Goal: Information Seeking & Learning: Learn about a topic

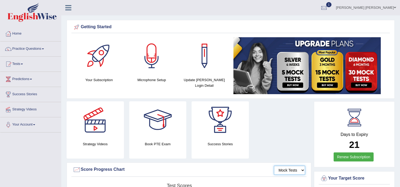
click at [284, 169] on select "Mock Tests" at bounding box center [289, 170] width 31 height 9
click at [232, 168] on div "Score Progress Chart" at bounding box center [189, 170] width 232 height 8
click at [19, 47] on link "Practice Questions" at bounding box center [30, 48] width 61 height 13
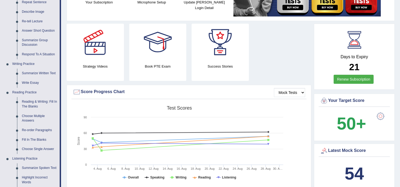
scroll to position [81, 0]
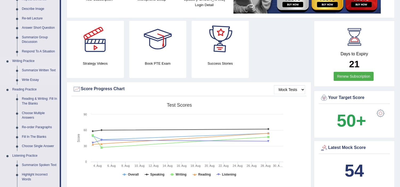
click at [31, 67] on link "Summarize Written Text" at bounding box center [39, 71] width 40 height 10
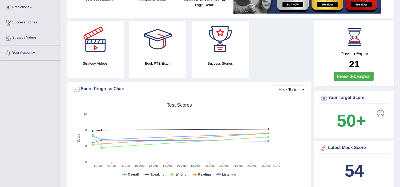
scroll to position [80, 0]
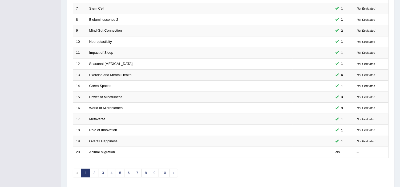
scroll to position [165, 0]
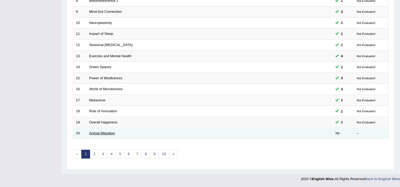
click at [95, 134] on link "Animal Migration" at bounding box center [102, 133] width 26 height 4
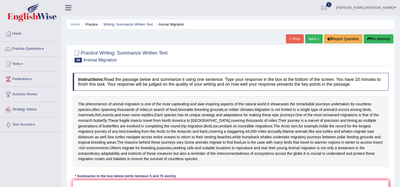
click at [82, 132] on div "The phenomenon of animal migration is one of the most captivating and awe - ins…" at bounding box center [231, 131] width 316 height 71
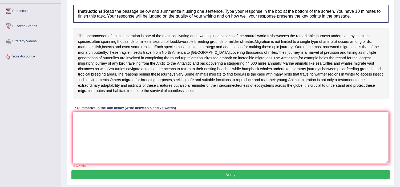
scroll to position [83, 0]
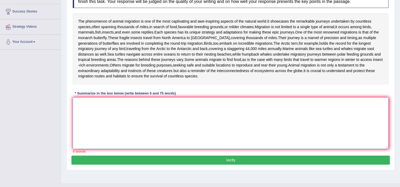
click at [87, 129] on textarea at bounding box center [231, 123] width 316 height 52
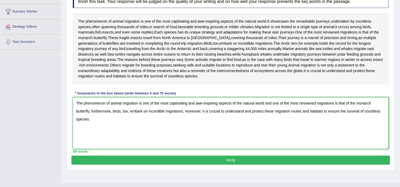
type textarea "The phenomenon of animal migration is one of the most captivating and awe-inspi…"
click at [222, 165] on button "Verify" at bounding box center [230, 160] width 318 height 9
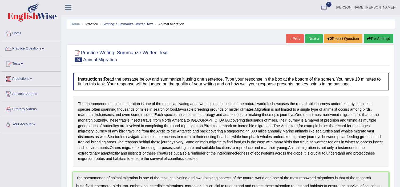
scroll to position [0, 0]
click at [310, 38] on link "Next »" at bounding box center [314, 38] width 18 height 9
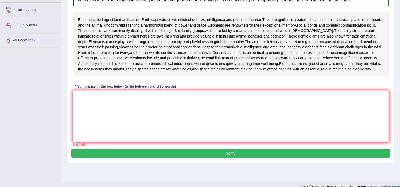
scroll to position [92, 0]
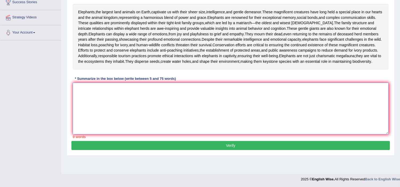
click at [127, 101] on textarea at bounding box center [231, 109] width 316 height 52
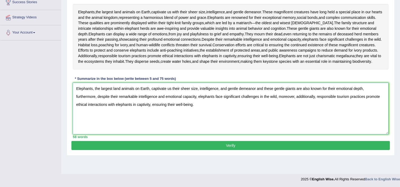
type textarea "Elephants, the largest land animals on Earth, captivate us their sheer size, in…"
click at [232, 150] on button "Verify" at bounding box center [230, 145] width 318 height 9
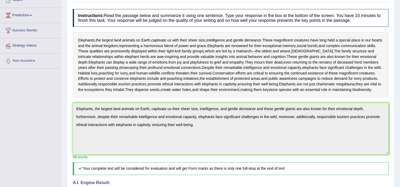
scroll to position [60, 0]
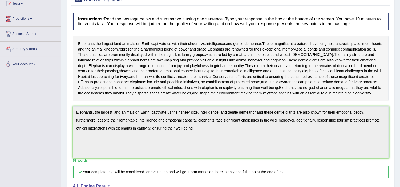
click at [63, 150] on div "Home Practice Writing: Summarize Written Text World of Elephants « Prev Next » …" at bounding box center [230, 123] width 339 height 366
click at [400, 3] on div "Home Practice Writing: Summarize Written Text World of Elephants « Prev Next » …" at bounding box center [230, 123] width 339 height 366
drag, startPoint x: 400, startPoint y: 3, endPoint x: 402, endPoint y: 3, distance: 2.7
click at [400, 3] on html "Toggle navigation Home Practice Questions Speaking Practice Read Aloud Repeat S…" at bounding box center [200, 33] width 400 height 187
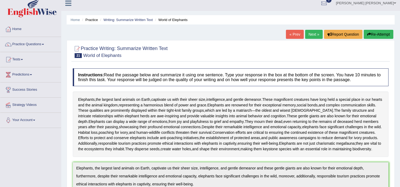
scroll to position [0, 0]
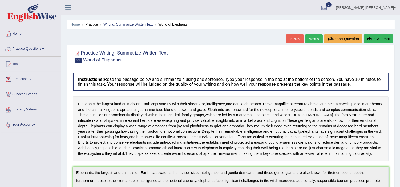
click at [376, 40] on button "Re-Attempt" at bounding box center [379, 38] width 30 height 9
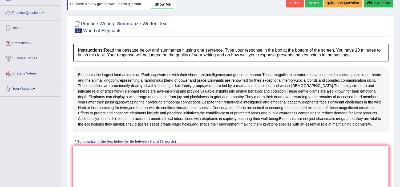
scroll to position [59, 0]
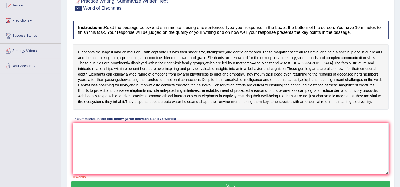
click at [389, 129] on html "Toggle navigation Home Practice Questions Speaking Practice Read Aloud Repeat S…" at bounding box center [200, 34] width 400 height 187
click at [167, 139] on textarea at bounding box center [231, 149] width 316 height 52
paste textarea "Elephants, the largest land animals on Earth, captivate us their sheer size, in…"
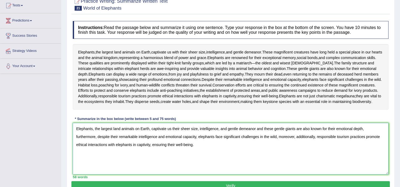
click at [257, 140] on textarea "Elephants, the largest land animals on Earth, captivate us their sheer size, in…" at bounding box center [231, 149] width 316 height 52
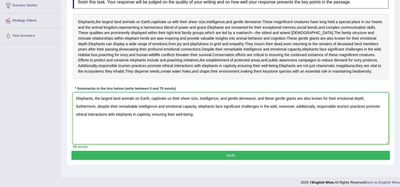
scroll to position [95, 0]
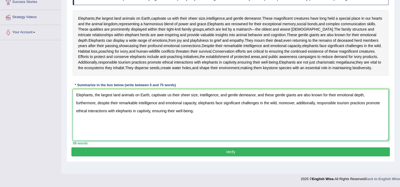
type textarea "Elephants, the largest land animals on Earth, captivate us their sheer size, in…"
click at [222, 157] on button "Verify" at bounding box center [230, 152] width 318 height 9
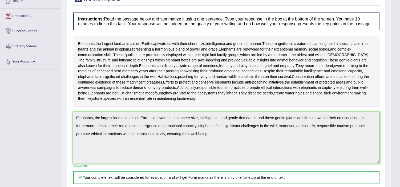
scroll to position [0, 0]
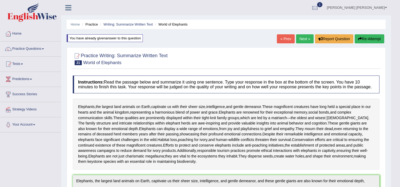
click at [372, 36] on button "Re-Attempt" at bounding box center [370, 38] width 30 height 9
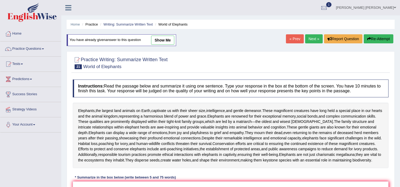
scroll to position [95, 0]
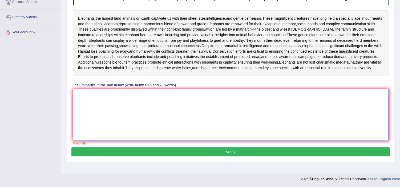
click at [196, 119] on textarea at bounding box center [231, 115] width 316 height 52
paste textarea "Elephants, the largest land animals on Earth, captivate us their sheer size, in…"
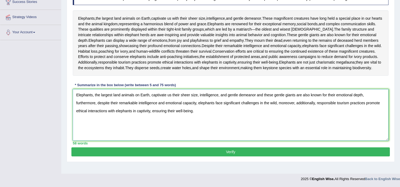
click at [242, 102] on textarea "Elephants, the largest land animals on Earth, captivate us their sheer size, in…" at bounding box center [231, 115] width 316 height 52
click at [256, 103] on textarea "Elephants, the largest land animals on Earth, captivate us their sheer size, in…" at bounding box center [231, 115] width 316 height 52
type textarea "Elephants, the largest land animals on Earth, captivate us their sheer size, in…"
click at [238, 157] on button "Verify" at bounding box center [230, 152] width 318 height 9
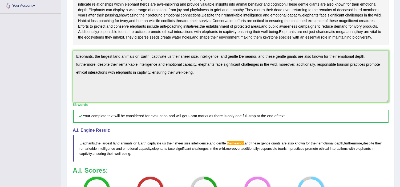
scroll to position [121, 0]
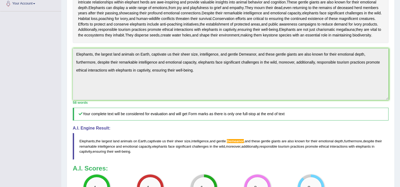
drag, startPoint x: 403, startPoint y: 101, endPoint x: 400, endPoint y: 149, distance: 48.6
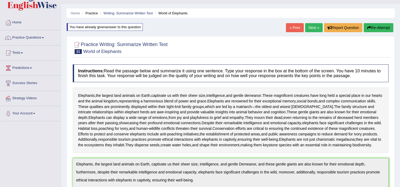
scroll to position [8, 0]
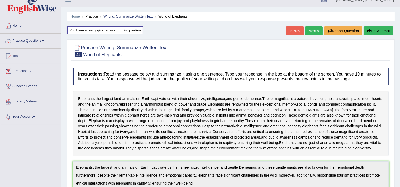
click at [377, 30] on button "Re-Attempt" at bounding box center [379, 30] width 30 height 9
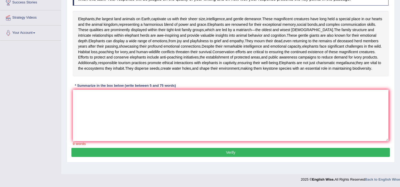
scroll to position [95, 0]
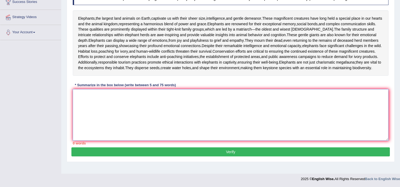
click at [224, 103] on textarea at bounding box center [231, 115] width 316 height 52
paste textarea "Elephants, the largest land animals on Earth, captivate us their sheer size, in…"
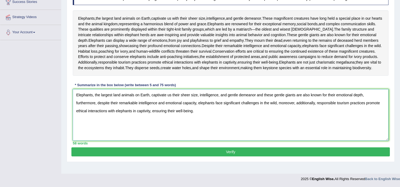
click at [247, 102] on textarea "Elephants, the largest land animals on Earth, captivate us their sheer size, in…" at bounding box center [231, 115] width 316 height 52
click at [242, 103] on textarea "Elephants, the largest land animals on Earth, captivate us their sheer size, in…" at bounding box center [231, 115] width 316 height 52
type textarea "Elephants, the largest land animals on Earth, captivate us their sheer size, in…"
click at [231, 157] on button "Verify" at bounding box center [230, 152] width 318 height 9
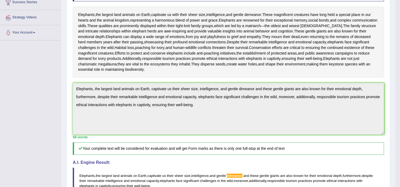
drag, startPoint x: 400, startPoint y: 82, endPoint x: 397, endPoint y: 103, distance: 21.8
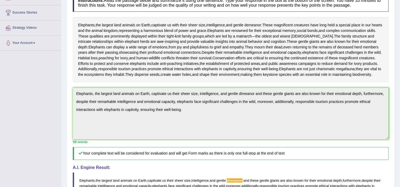
scroll to position [0, 0]
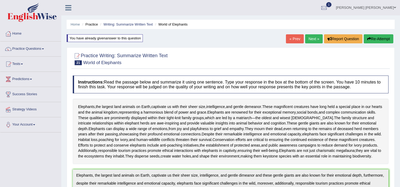
click at [373, 41] on button "Re-Attempt" at bounding box center [379, 38] width 30 height 9
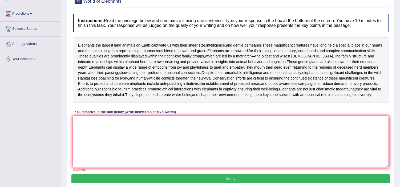
scroll to position [79, 0]
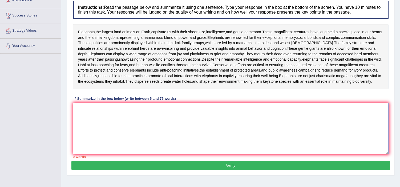
click at [227, 129] on textarea at bounding box center [231, 129] width 316 height 52
paste textarea "Elephants, the largest land animals on Earth, captivate us their sheer size, in…"
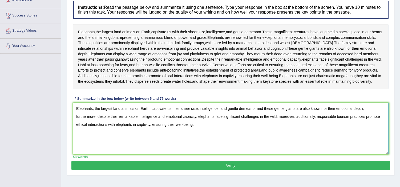
click at [255, 119] on textarea "Elephants, the largest land animals on Earth, captivate us their sheer size, in…" at bounding box center [231, 129] width 316 height 52
type textarea "Elephants, the largest land animals on Earth, captivate us their sheer size, in…"
click at [243, 170] on button "Verify" at bounding box center [230, 165] width 318 height 9
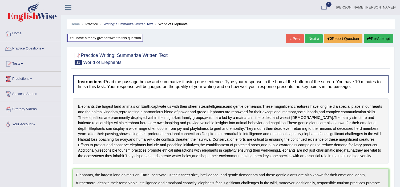
scroll to position [0, 0]
click at [376, 40] on button "Re-Attempt" at bounding box center [379, 38] width 30 height 9
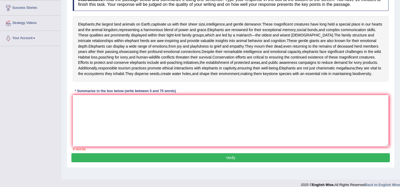
scroll to position [95, 0]
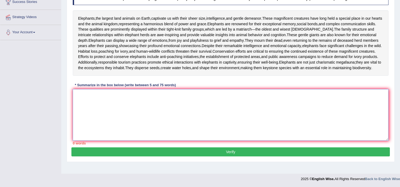
click at [225, 125] on textarea at bounding box center [231, 115] width 316 height 52
paste textarea "Elephants, the largest land animals on Earth, captivate us their sheer size, in…"
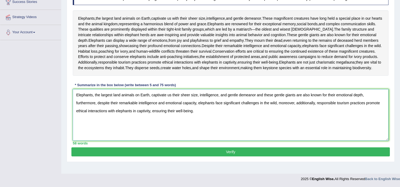
click at [256, 102] on textarea "Elephants, the largest land animals on Earth, captivate us their sheer size, in…" at bounding box center [231, 115] width 316 height 52
type textarea "Elephants, the largest land animals on Earth, captivate us their sheer size, in…"
click at [217, 157] on button "Verify" at bounding box center [230, 152] width 318 height 9
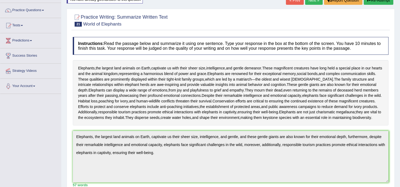
scroll to position [16, 0]
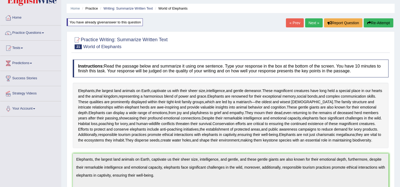
click at [314, 25] on link "Next »" at bounding box center [314, 22] width 18 height 9
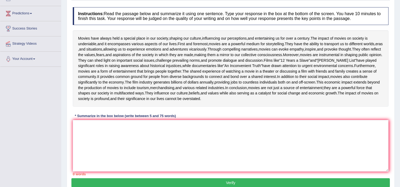
scroll to position [78, 0]
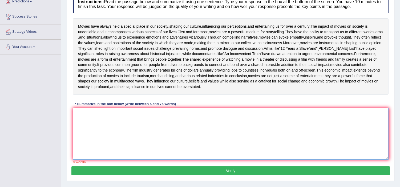
click at [111, 153] on textarea at bounding box center [231, 134] width 316 height 52
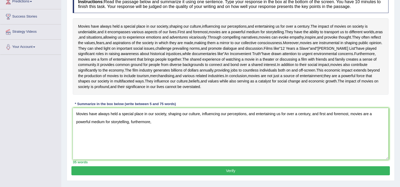
click at [278, 52] on div "Movies have always held a special place in our society , shaping our culture , …" at bounding box center [231, 56] width 316 height 76
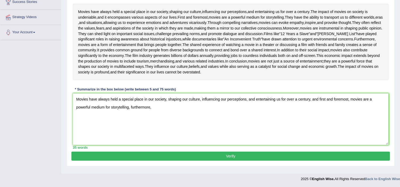
scroll to position [103, 0]
click at [157, 135] on textarea "Movies have always held a special place in our society, shaping our culture, in…" at bounding box center [231, 119] width 316 height 52
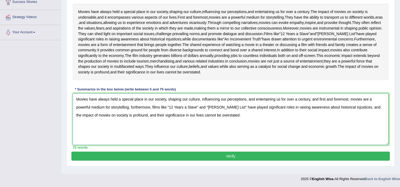
type textarea "Movies have always held a special place in our society, shaping our culture, in…"
click at [199, 161] on button "Verify" at bounding box center [230, 156] width 318 height 9
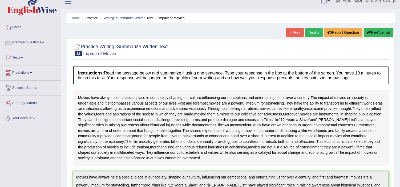
scroll to position [0, 0]
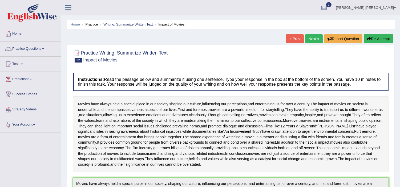
click at [313, 36] on link "Next »" at bounding box center [314, 38] width 18 height 9
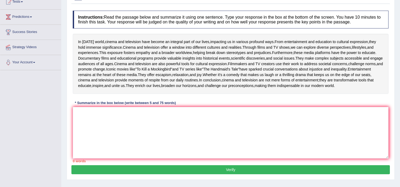
scroll to position [57, 0]
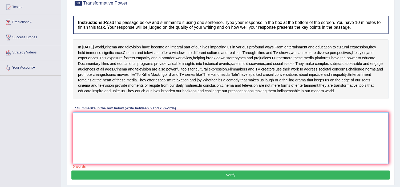
click at [118, 161] on textarea at bounding box center [231, 138] width 316 height 52
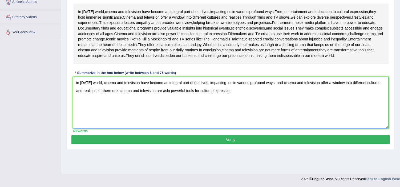
scroll to position [108, 0]
click at [232, 120] on textarea "in [DATE] world, cinema and television have become an integral part of our live…" at bounding box center [231, 103] width 316 height 52
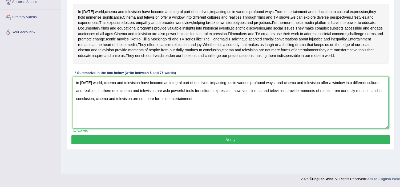
type textarea "in [DATE] world, cinema and television have become an integral part of our live…"
click at [195, 144] on button "Verify" at bounding box center [230, 139] width 318 height 9
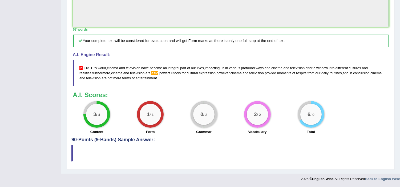
scroll to position [226, 0]
